Goal: Task Accomplishment & Management: Manage account settings

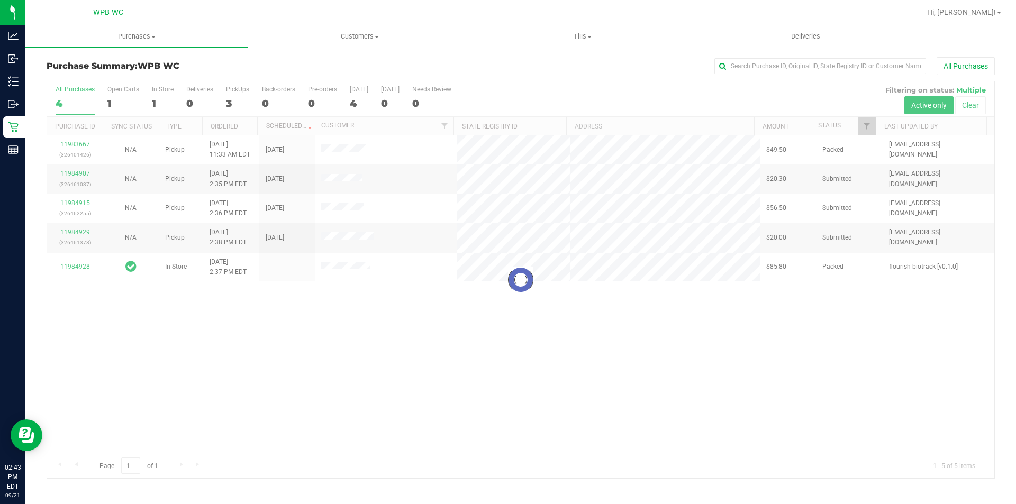
click at [80, 265] on div at bounding box center [521, 280] width 948 height 397
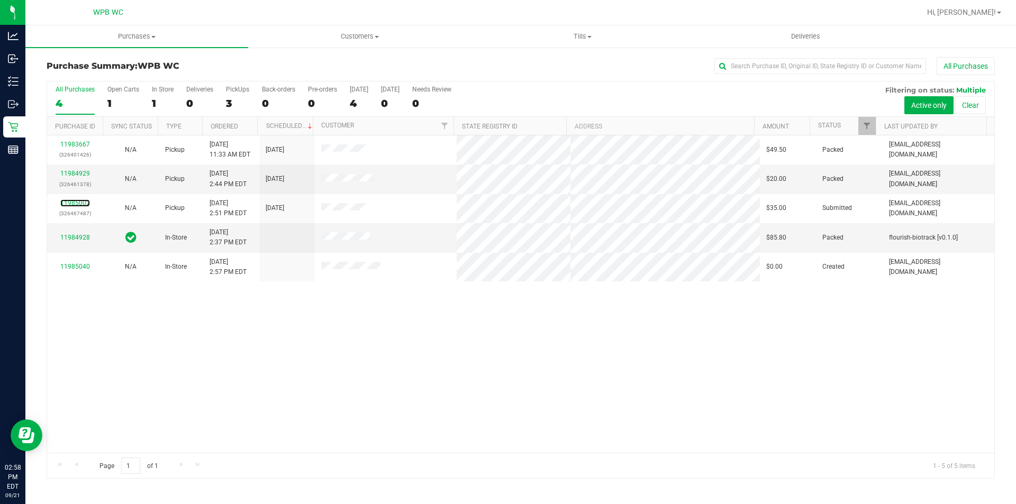
click at [80, 201] on link "11985002" at bounding box center [75, 203] width 30 height 7
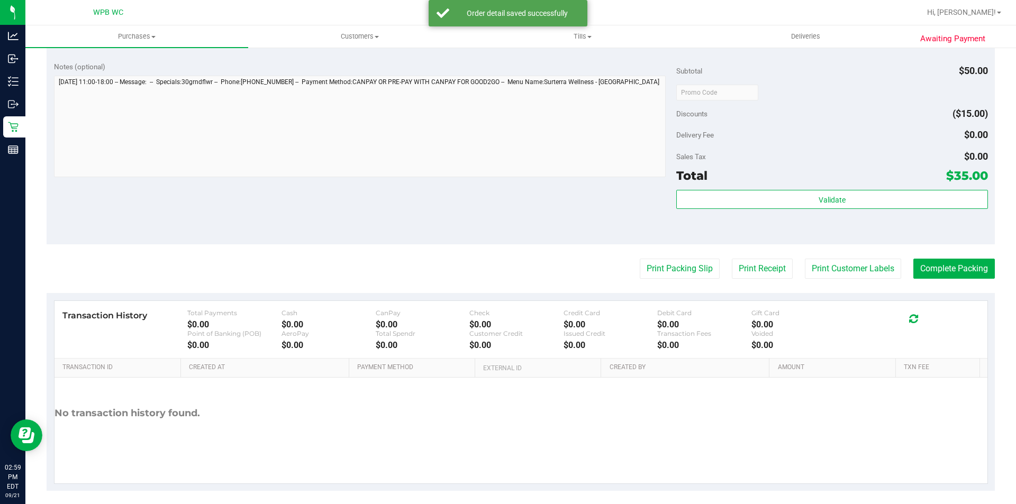
scroll to position [361, 0]
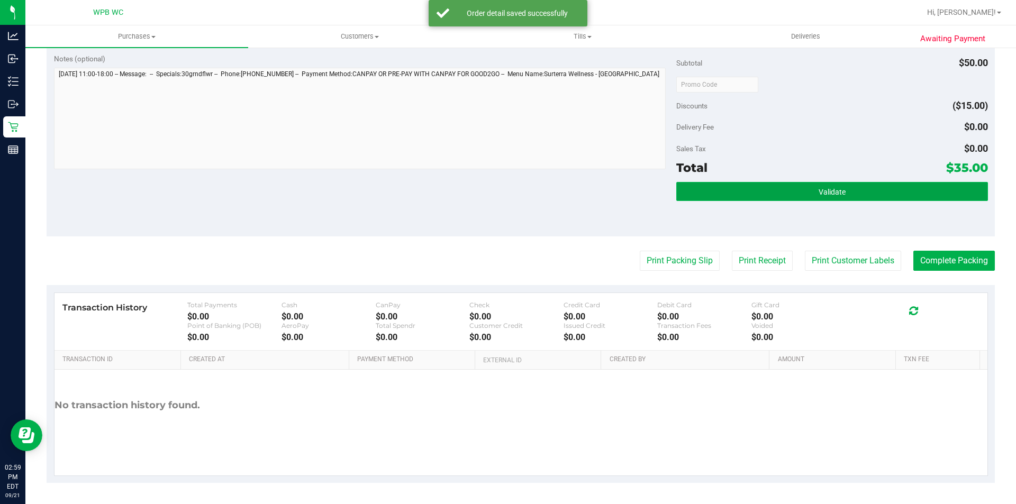
click at [715, 194] on button "Validate" at bounding box center [831, 191] width 311 height 19
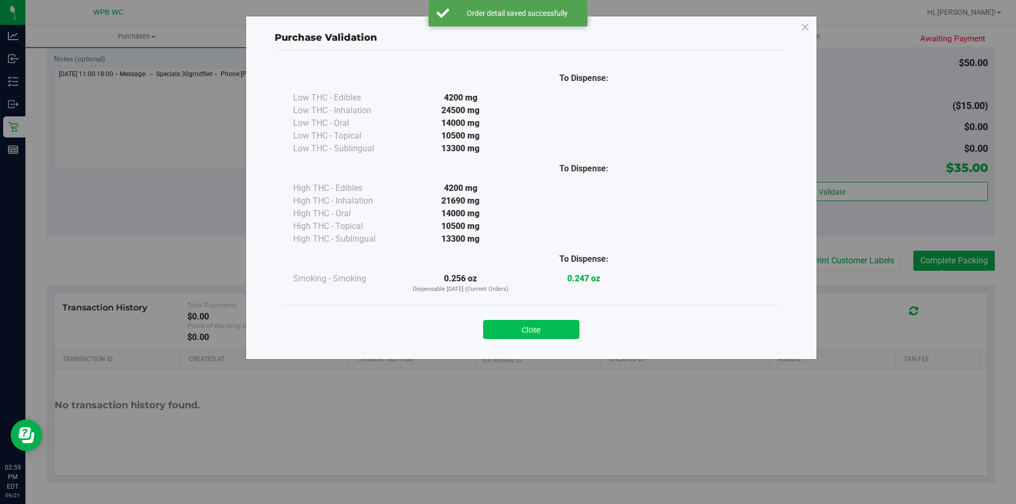
click at [563, 328] on button "Close" at bounding box center [531, 329] width 96 height 19
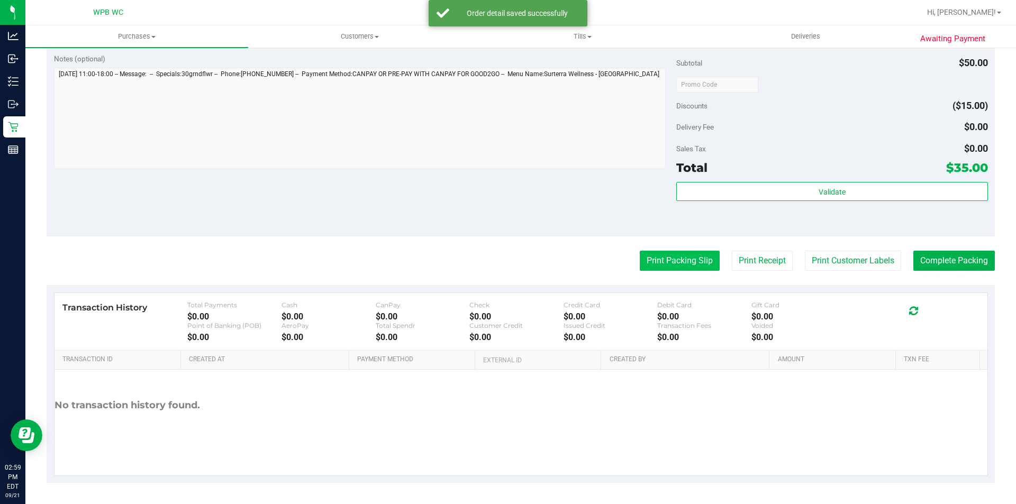
click at [660, 258] on button "Print Packing Slip" at bounding box center [680, 261] width 80 height 20
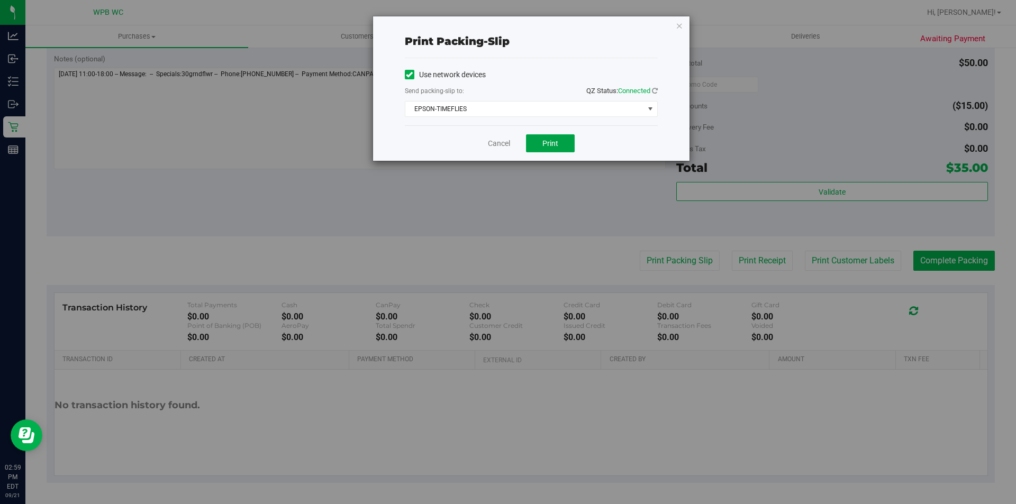
drag, startPoint x: 554, startPoint y: 144, endPoint x: 570, endPoint y: 133, distance: 19.1
click at [554, 145] on span "Print" at bounding box center [551, 143] width 16 height 8
click at [681, 27] on icon "button" at bounding box center [679, 25] width 7 height 13
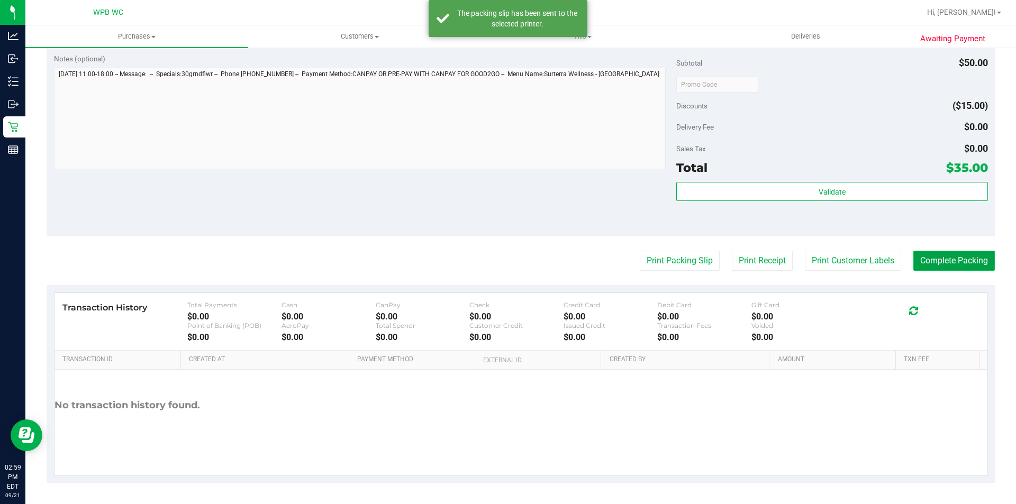
click at [936, 262] on button "Complete Packing" at bounding box center [955, 261] width 82 height 20
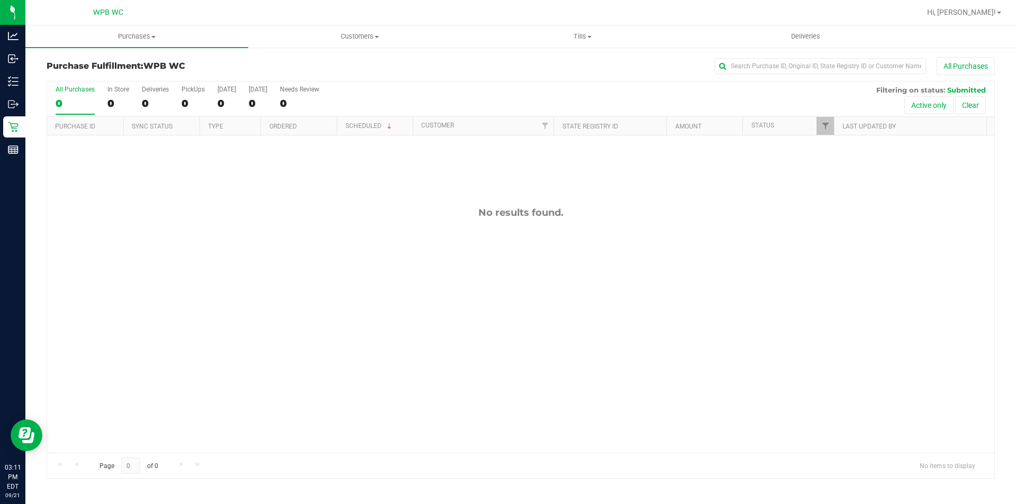
click at [779, 299] on div "No results found." at bounding box center [521, 330] width 948 height 389
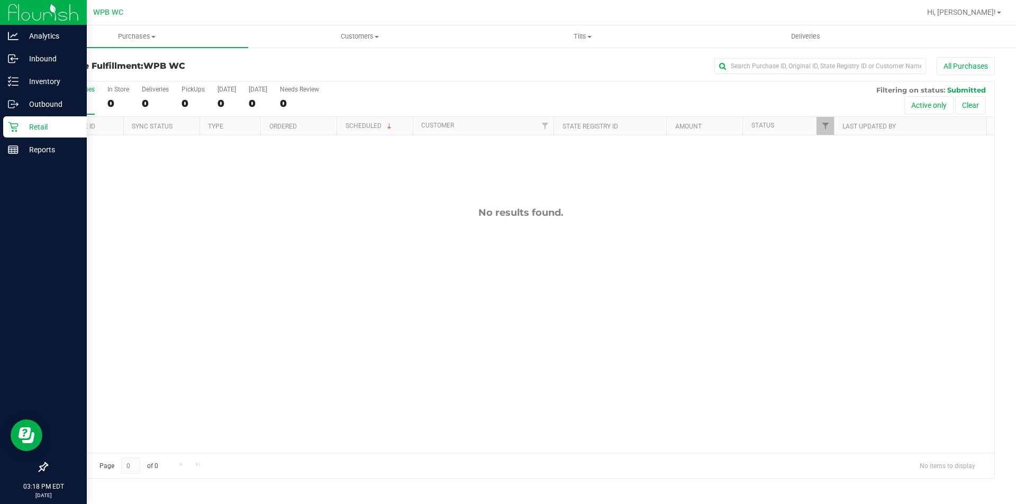
click at [25, 123] on p "Retail" at bounding box center [51, 127] width 64 height 13
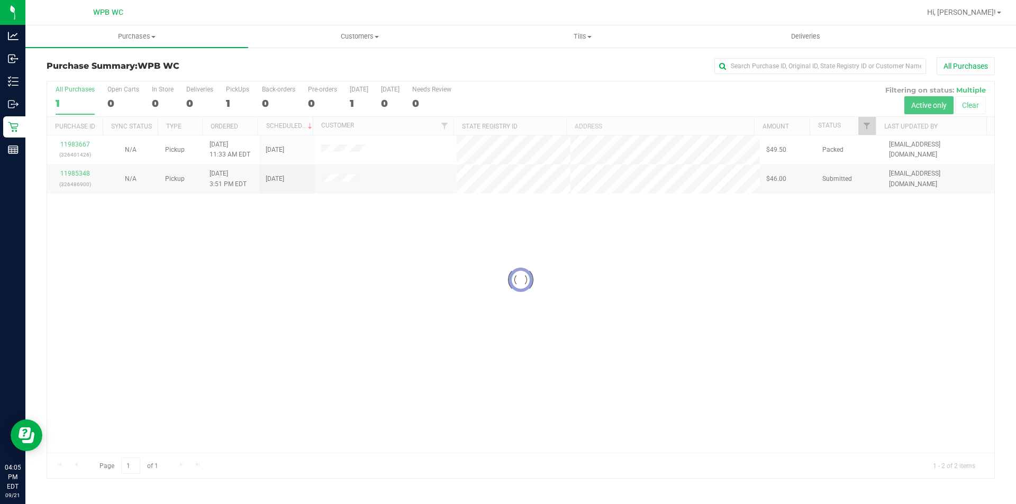
click at [77, 173] on div at bounding box center [521, 280] width 948 height 397
click at [81, 173] on link "11985348" at bounding box center [75, 173] width 30 height 7
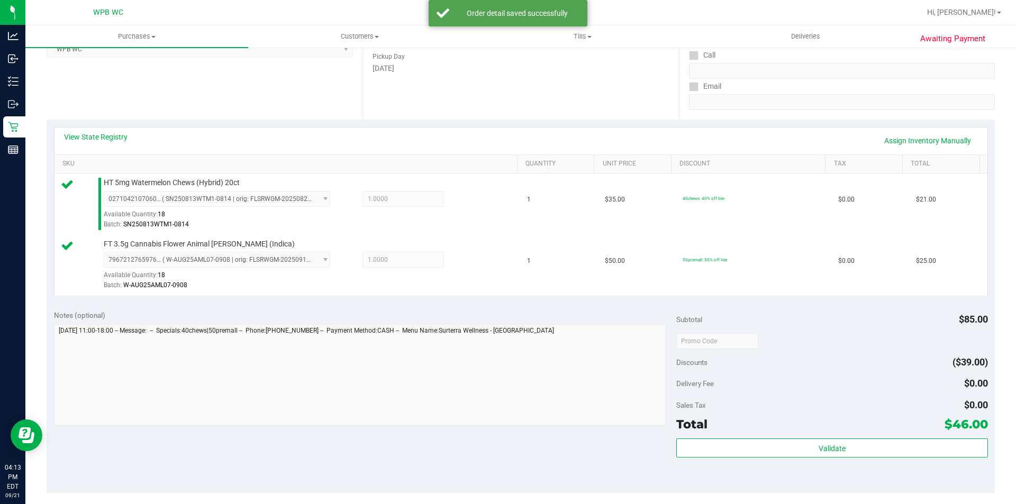
scroll to position [318, 0]
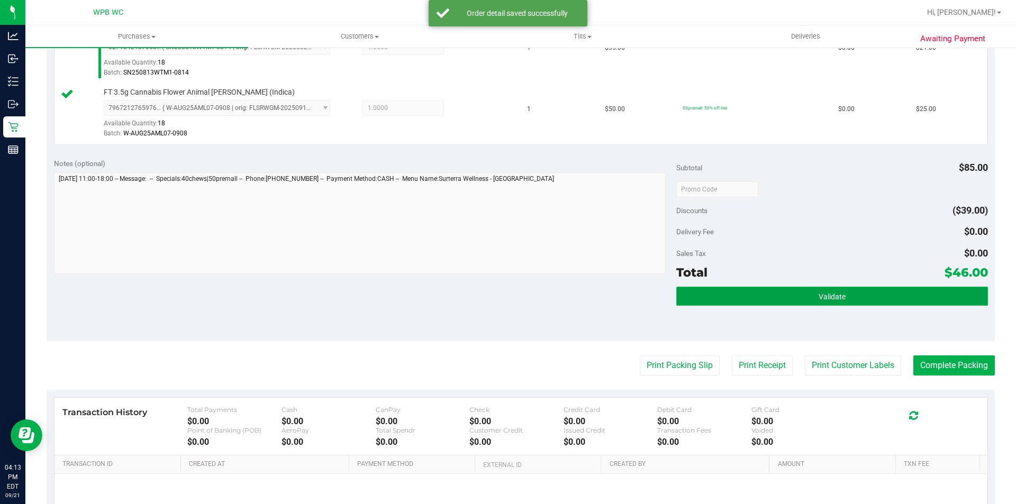
click at [696, 295] on button "Validate" at bounding box center [831, 296] width 311 height 19
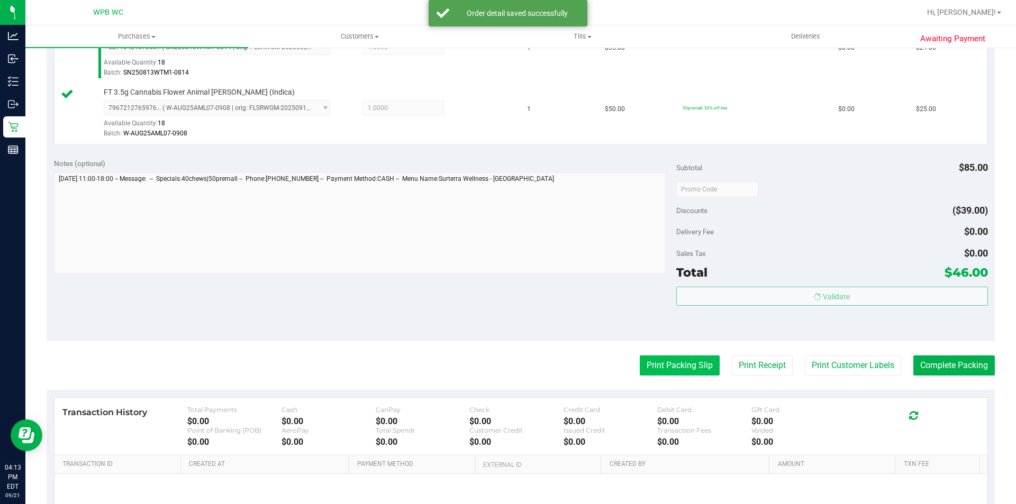
click at [675, 364] on body "Analytics Inbound Inventory Outbound Retail Reports 04:13 PM EDT [DATE] 09/21 W…" at bounding box center [508, 252] width 1016 height 504
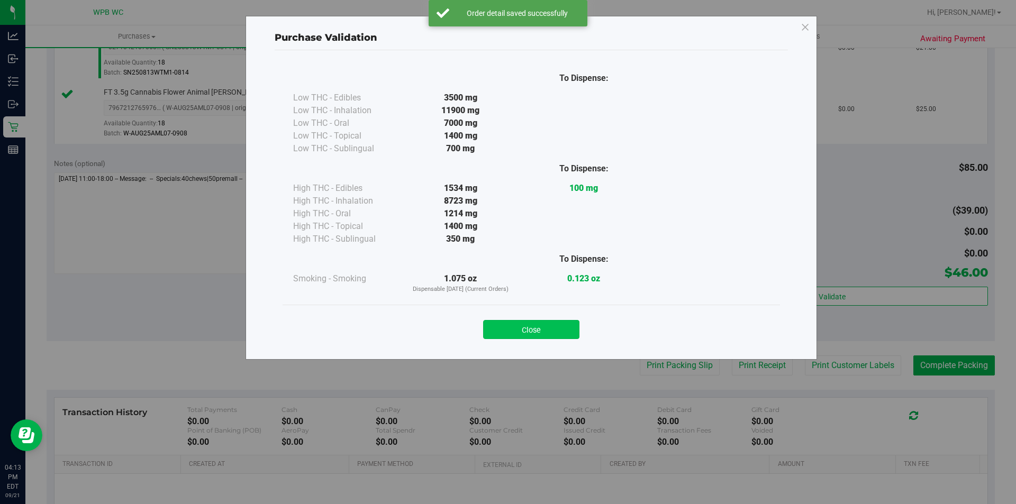
click at [536, 328] on button "Close" at bounding box center [531, 329] width 96 height 19
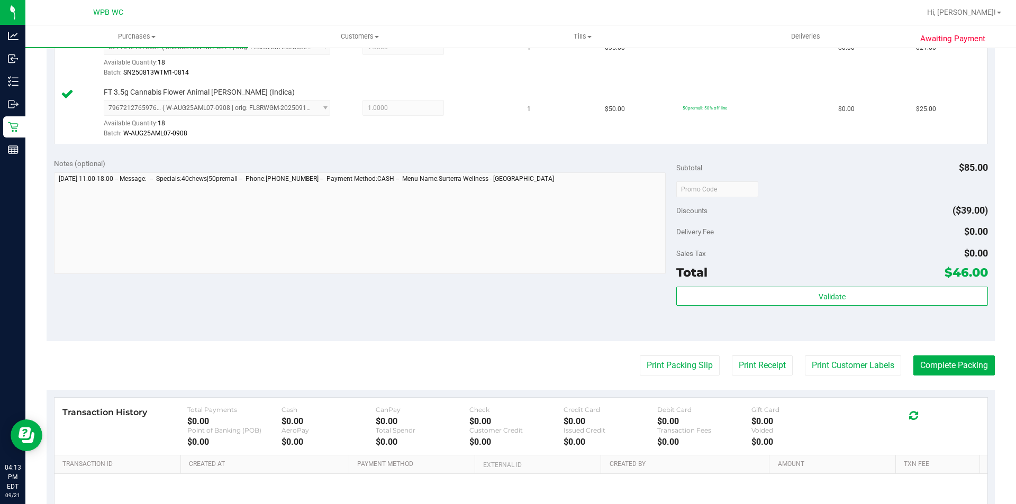
click at [710, 371] on div "Print Packing Slip Print Receipt Print Customer Labels Complete Packing" at bounding box center [521, 366] width 949 height 20
click at [702, 371] on button "Print Packing Slip" at bounding box center [680, 366] width 80 height 20
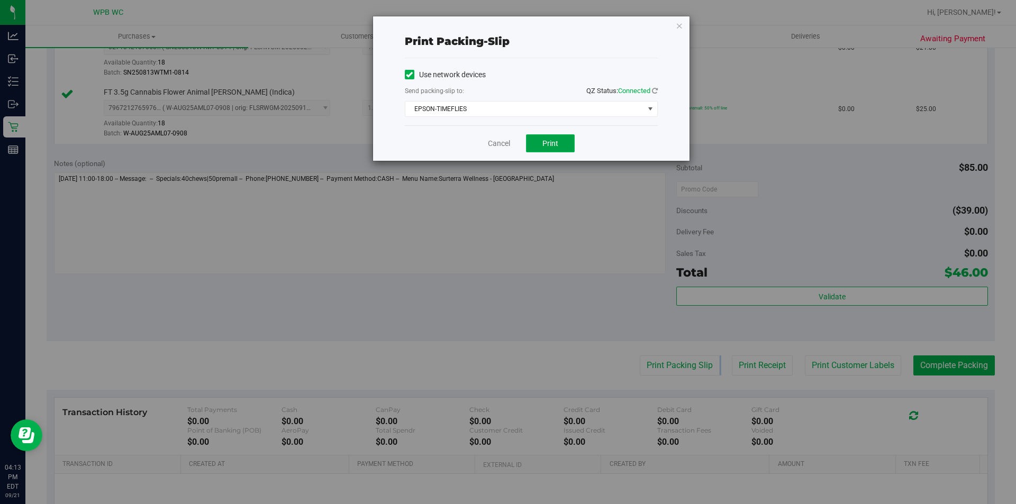
click at [562, 149] on button "Print" at bounding box center [550, 143] width 49 height 18
click at [681, 25] on icon "button" at bounding box center [679, 25] width 7 height 13
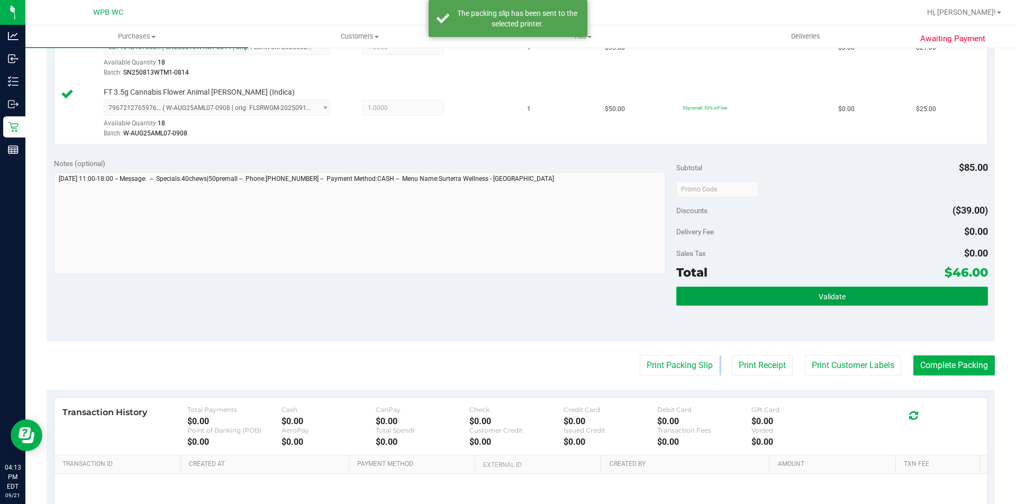
click at [864, 304] on button "Validate" at bounding box center [831, 296] width 311 height 19
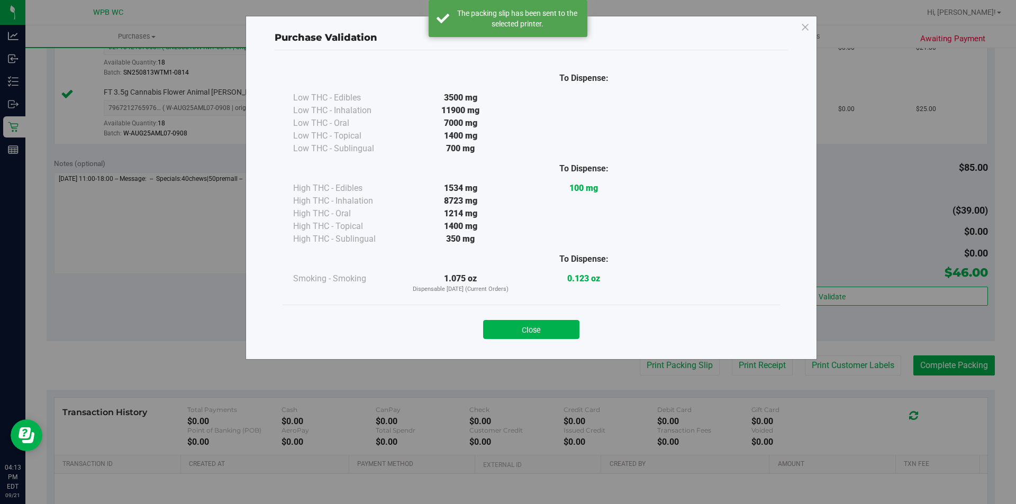
click at [526, 345] on div "Close" at bounding box center [532, 326] width 498 height 43
click at [529, 329] on button "Close" at bounding box center [531, 329] width 96 height 19
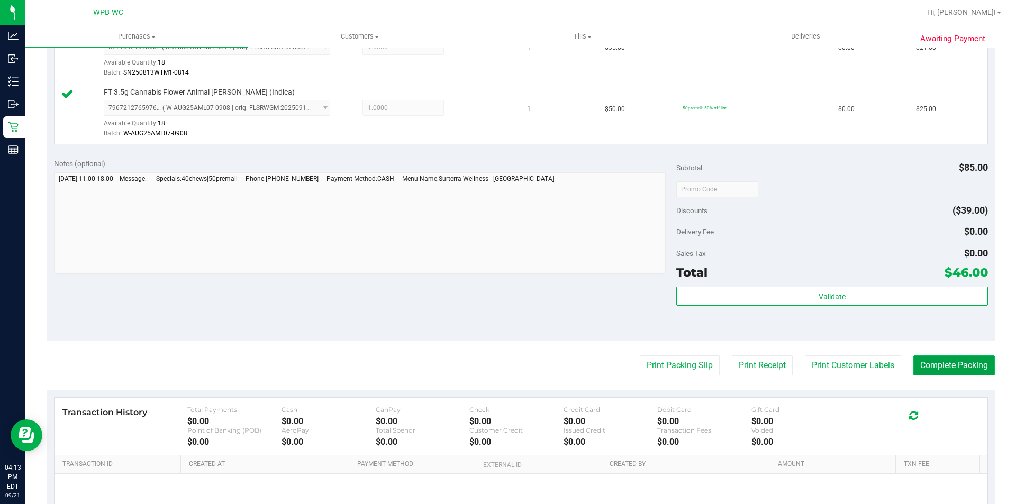
click at [969, 364] on button "Complete Packing" at bounding box center [955, 366] width 82 height 20
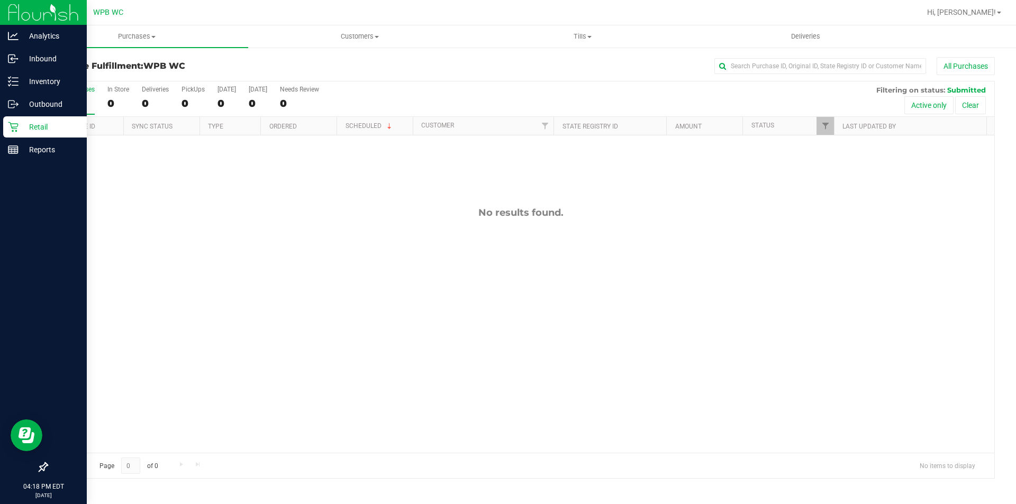
click at [40, 121] on p "Retail" at bounding box center [51, 127] width 64 height 13
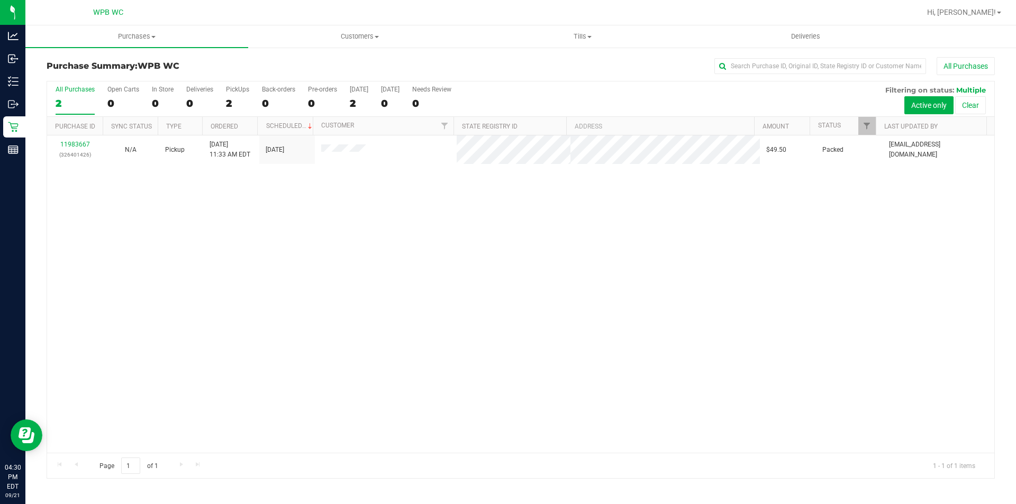
click at [220, 292] on div "11983667 (326401426) N/A Pickup [DATE] 11:33 AM EDT 9/21/2025 $49.50 Packed [EM…" at bounding box center [521, 295] width 948 height 318
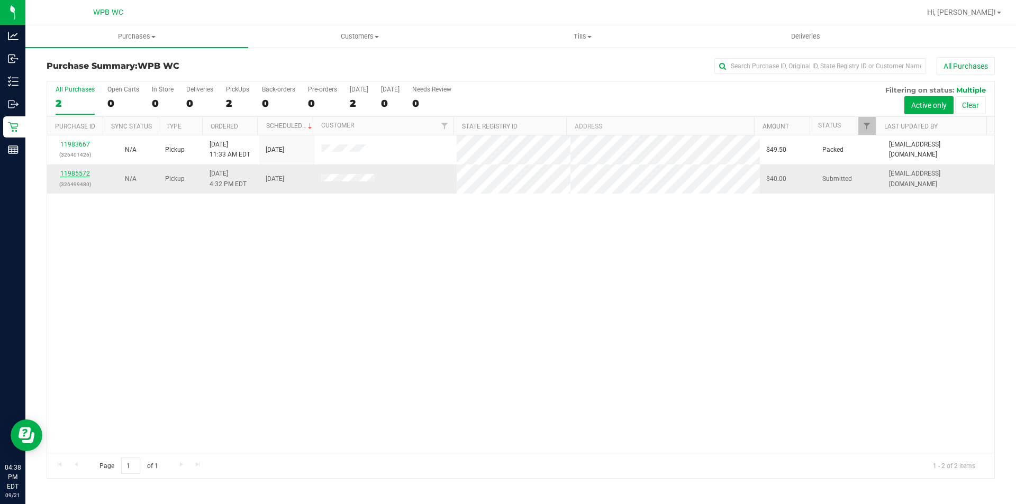
click at [75, 175] on link "11985572" at bounding box center [75, 173] width 30 height 7
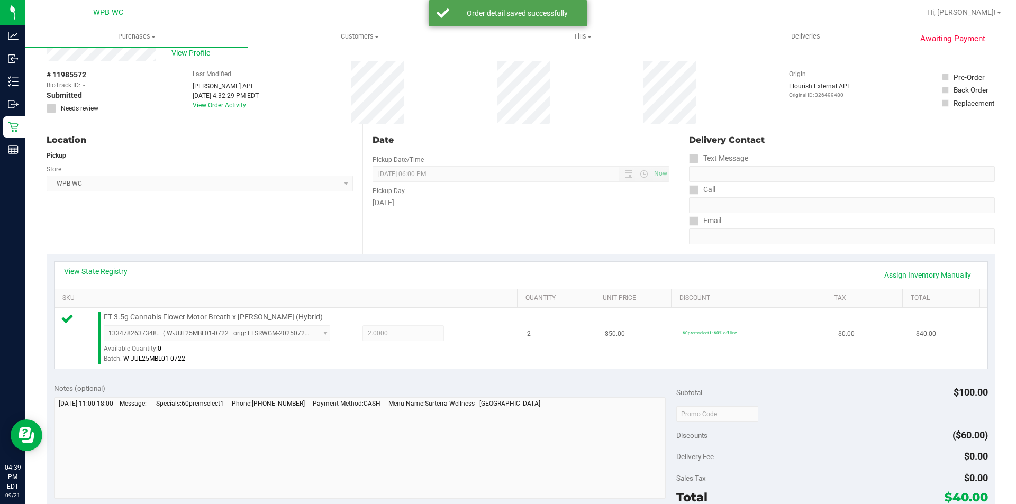
scroll to position [159, 0]
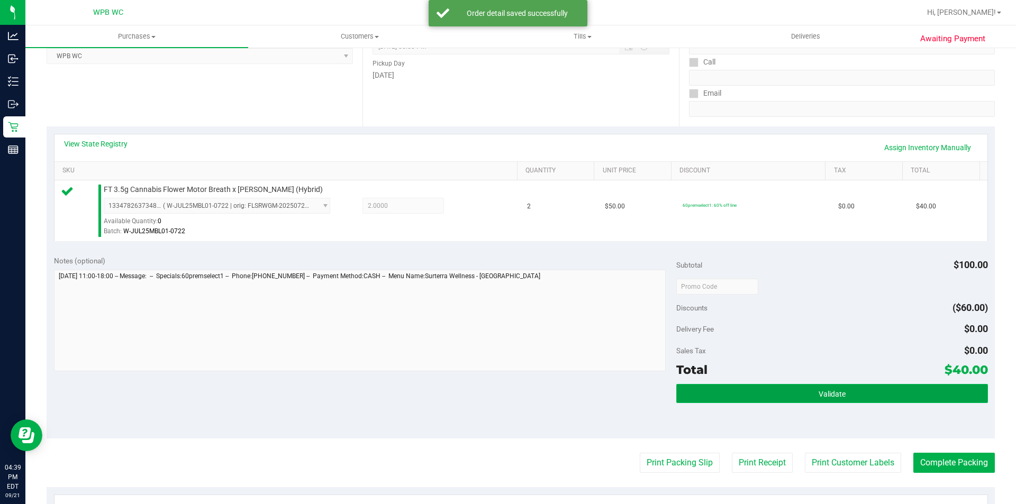
click at [809, 394] on button "Validate" at bounding box center [831, 393] width 311 height 19
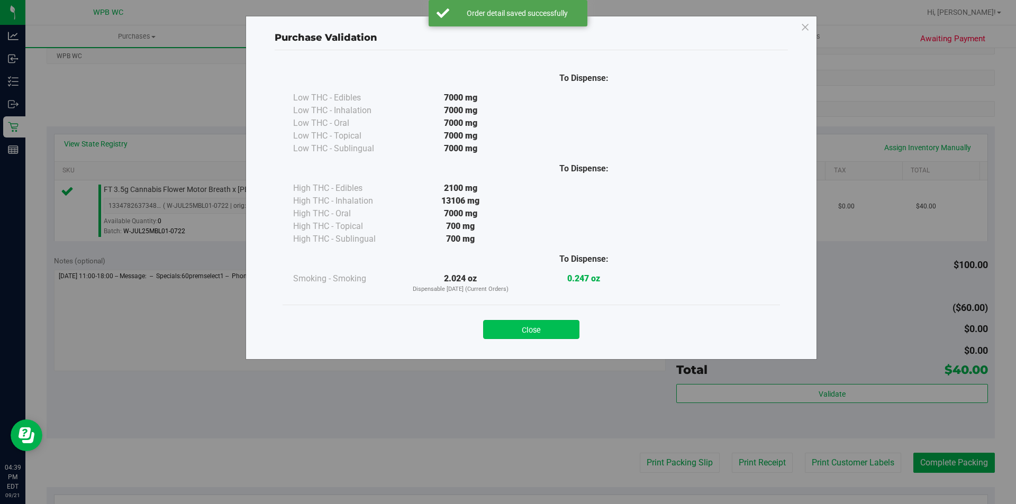
click at [521, 329] on button "Close" at bounding box center [531, 329] width 96 height 19
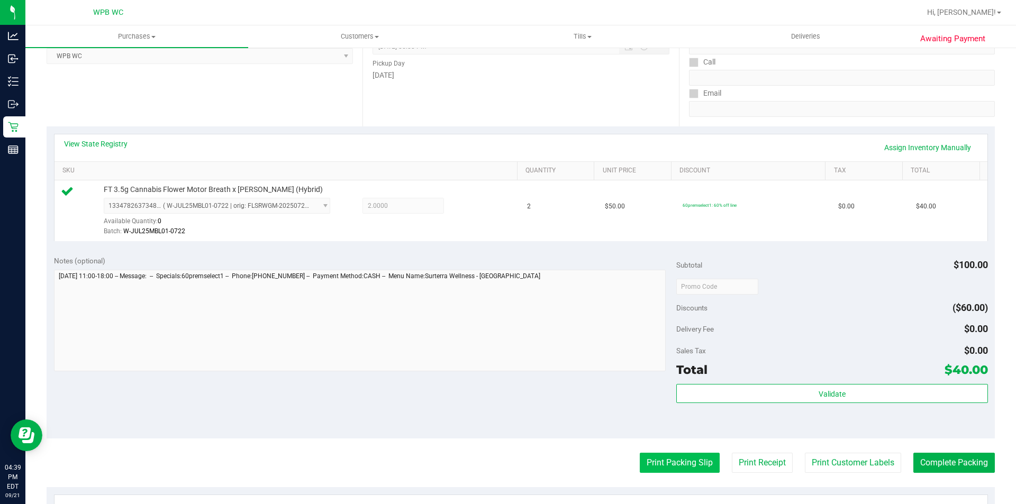
click at [659, 463] on button "Print Packing Slip" at bounding box center [680, 463] width 80 height 20
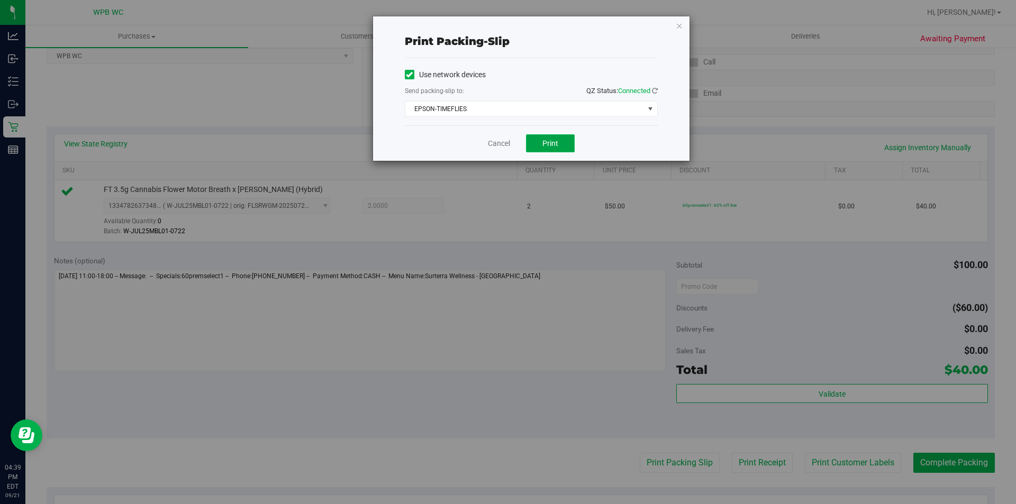
click at [536, 135] on button "Print" at bounding box center [550, 143] width 49 height 18
click at [676, 23] on icon "button" at bounding box center [679, 25] width 7 height 13
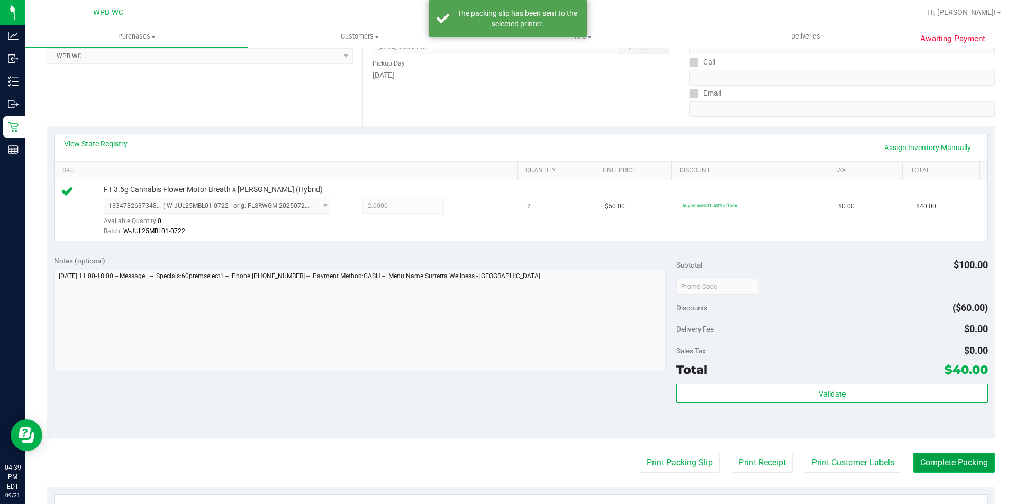
click at [957, 471] on button "Complete Packing" at bounding box center [955, 463] width 82 height 20
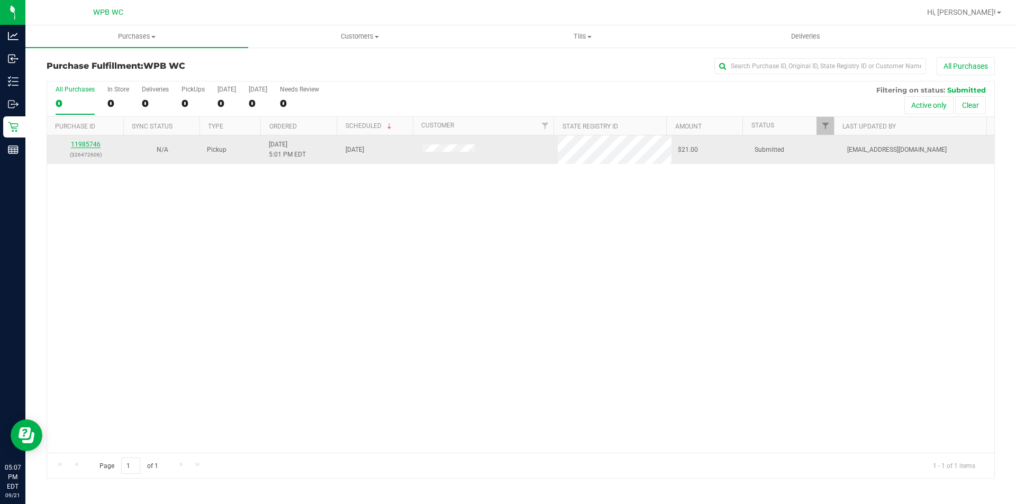
click at [75, 148] on link "11985746" at bounding box center [86, 144] width 30 height 7
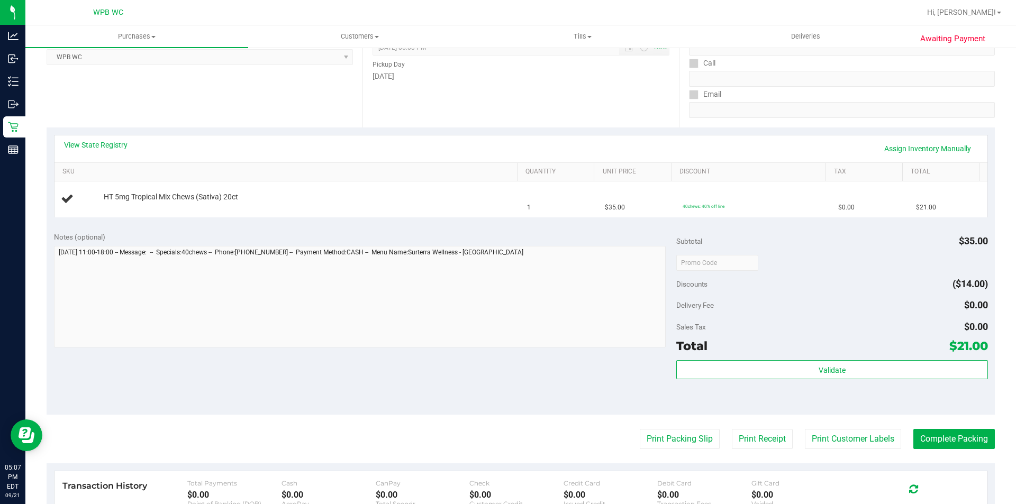
scroll to position [159, 0]
click at [105, 145] on link "View State Registry" at bounding box center [96, 144] width 64 height 11
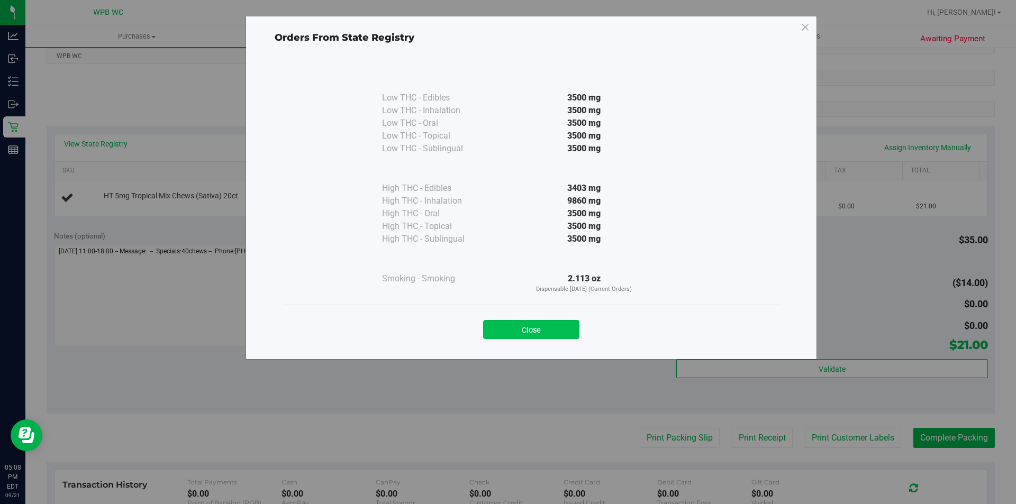
click at [522, 324] on button "Close" at bounding box center [531, 329] width 96 height 19
